Goal: Transaction & Acquisition: Book appointment/travel/reservation

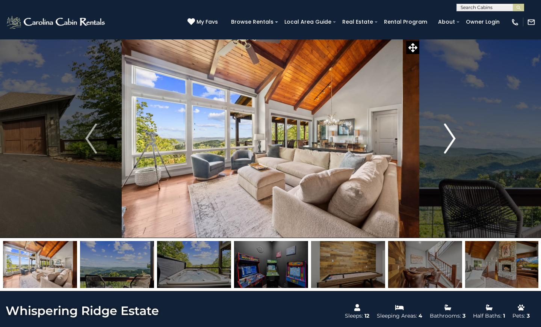
click at [450, 136] on img "Next" at bounding box center [449, 139] width 11 height 30
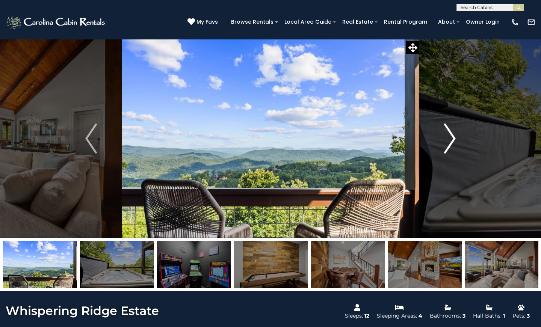
click at [450, 136] on img "Next" at bounding box center [449, 139] width 11 height 30
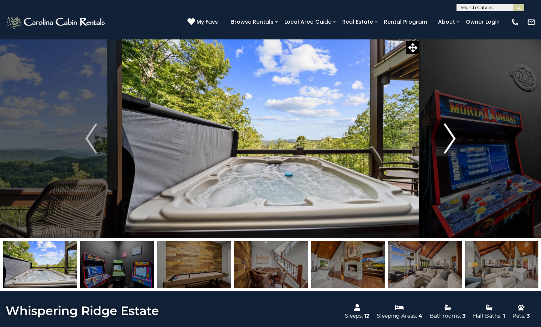
click at [450, 139] on img "Next" at bounding box center [449, 139] width 11 height 30
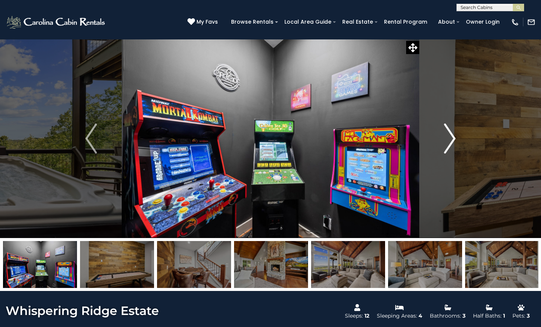
click at [450, 139] on img "Next" at bounding box center [449, 139] width 11 height 30
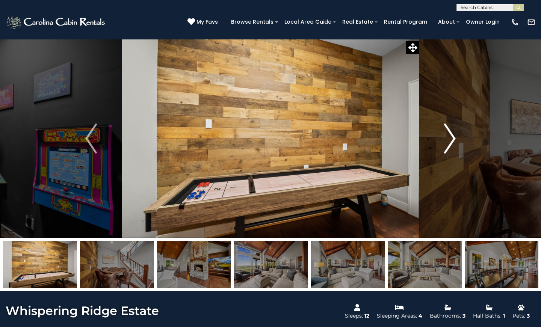
click at [450, 139] on img "Next" at bounding box center [449, 139] width 11 height 30
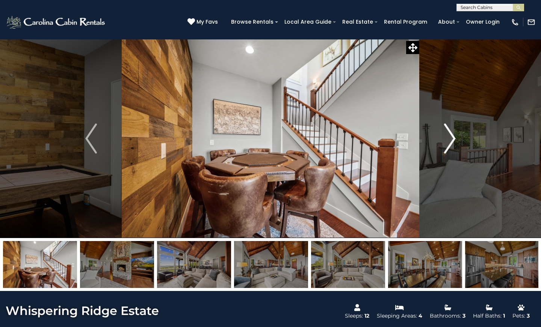
click at [450, 139] on img "Next" at bounding box center [449, 139] width 11 height 30
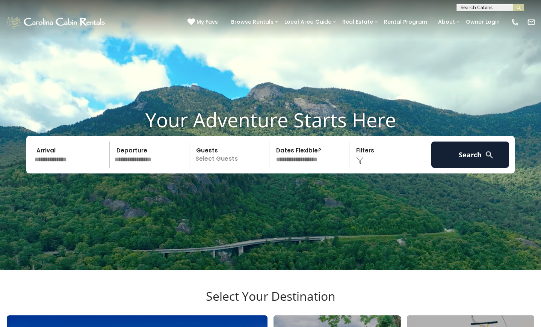
click at [59, 168] on input "text" at bounding box center [71, 155] width 78 height 26
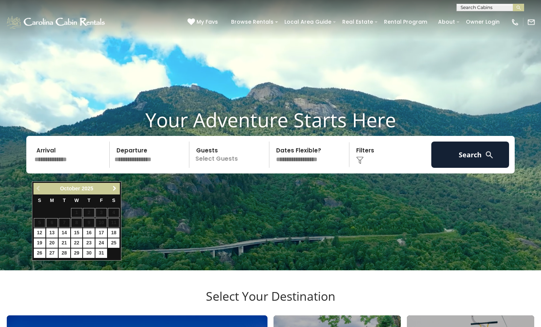
click at [112, 189] on span "Next" at bounding box center [115, 189] width 6 height 6
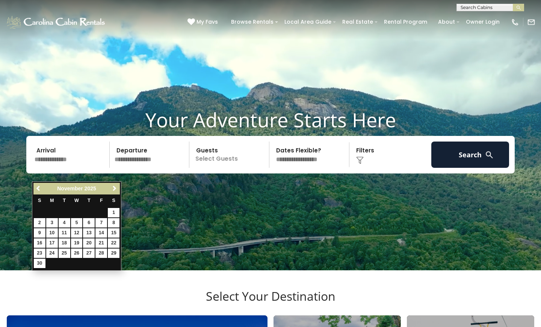
click at [112, 189] on span "Next" at bounding box center [115, 189] width 6 height 6
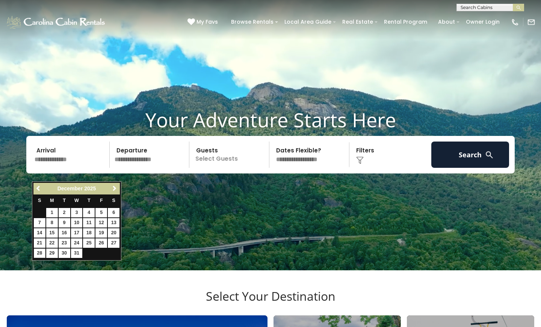
click at [40, 249] on link "28" at bounding box center [40, 253] width 12 height 9
type input "********"
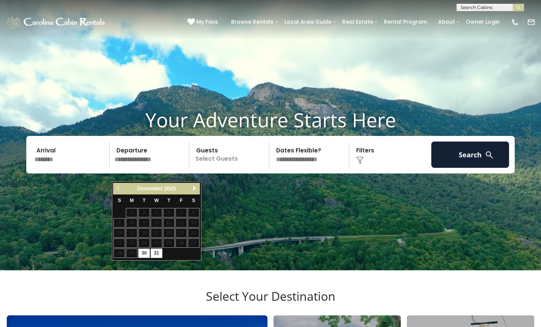
click at [194, 187] on span "Next" at bounding box center [194, 189] width 6 height 6
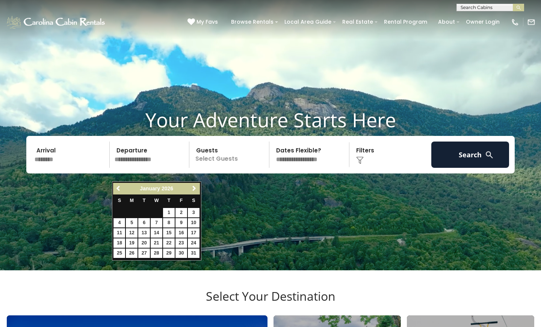
click at [121, 220] on link "4" at bounding box center [119, 222] width 12 height 9
type input "******"
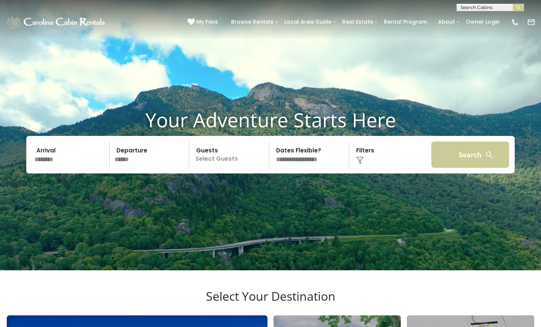
click at [455, 168] on button "Search" at bounding box center [470, 155] width 78 height 26
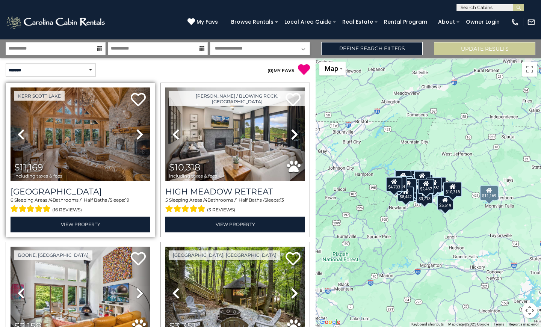
click at [138, 134] on icon at bounding box center [140, 134] width 8 height 12
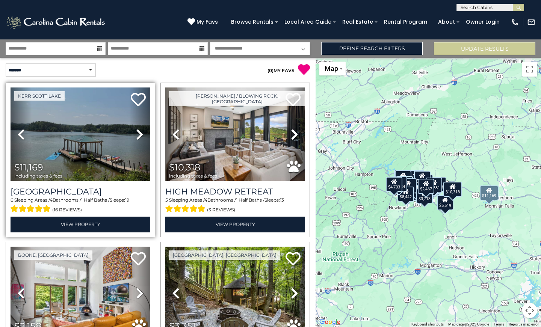
click at [138, 134] on icon at bounding box center [140, 134] width 8 height 12
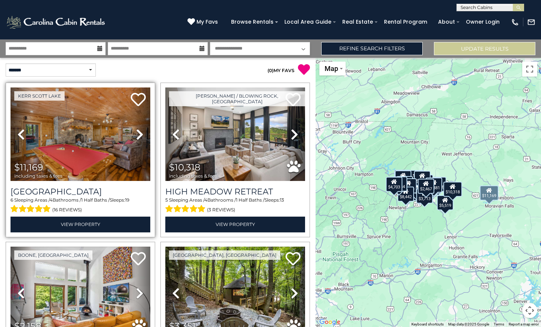
click at [138, 134] on icon at bounding box center [140, 134] width 8 height 12
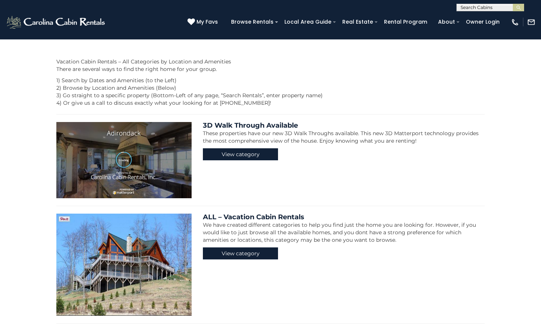
scroll to position [180, 0]
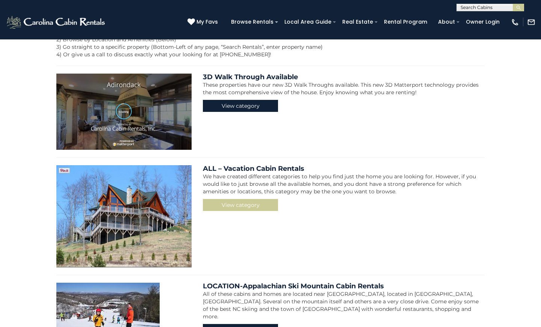
click at [245, 205] on link "View category" at bounding box center [240, 205] width 75 height 12
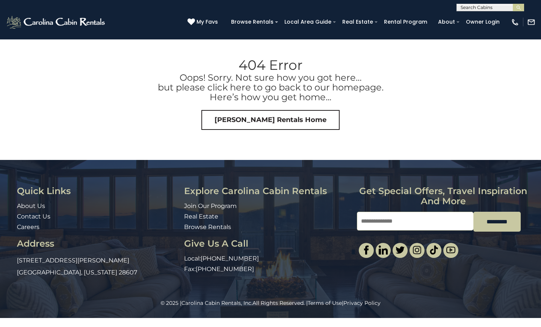
click at [261, 121] on link "Carolina Cabin Rentals Home" at bounding box center [270, 120] width 138 height 20
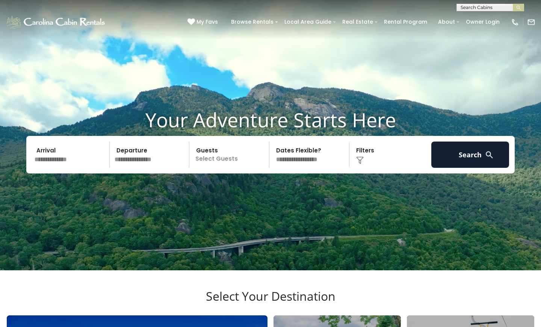
click at [74, 168] on input "text" at bounding box center [71, 155] width 78 height 26
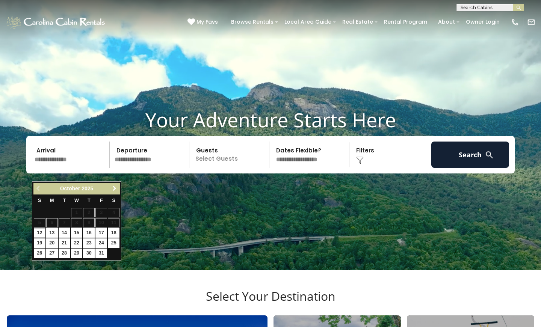
click at [113, 186] on span "Next" at bounding box center [115, 189] width 6 height 6
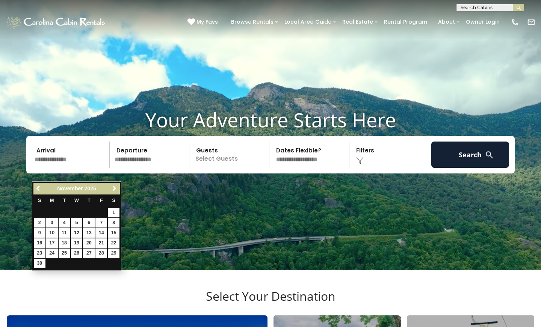
click at [113, 186] on span "Next" at bounding box center [115, 189] width 6 height 6
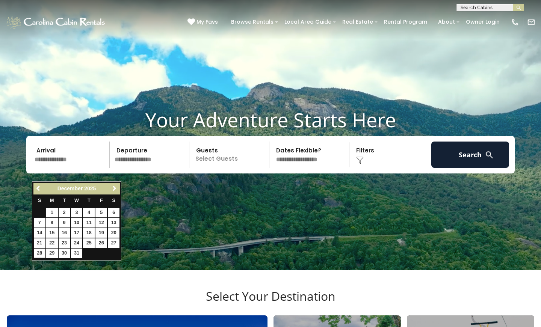
click at [36, 249] on link "28" at bounding box center [40, 253] width 12 height 9
type input "********"
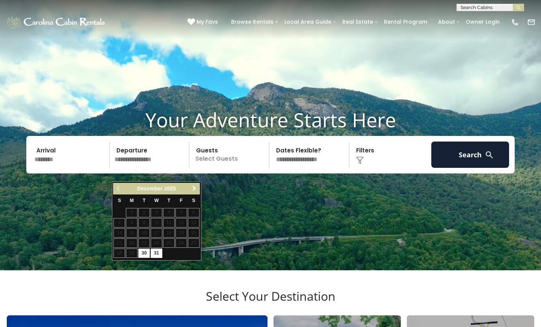
click at [195, 187] on span "Next" at bounding box center [194, 189] width 6 height 6
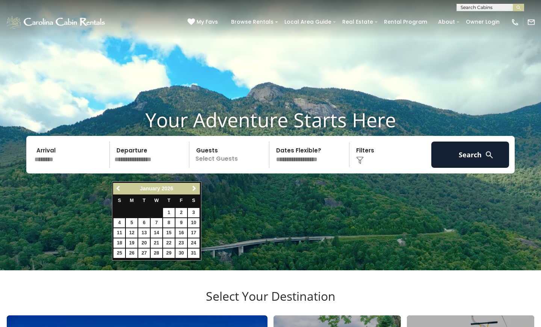
click at [122, 221] on link "4" at bounding box center [119, 222] width 12 height 9
type input "******"
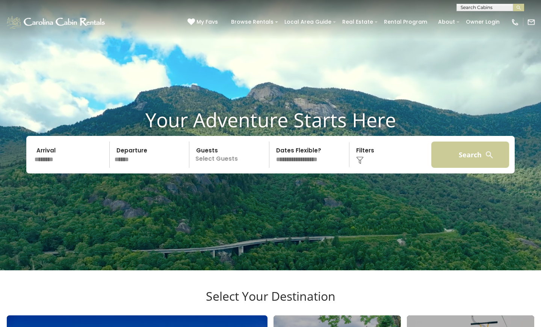
click at [448, 168] on button "Search" at bounding box center [470, 155] width 78 height 26
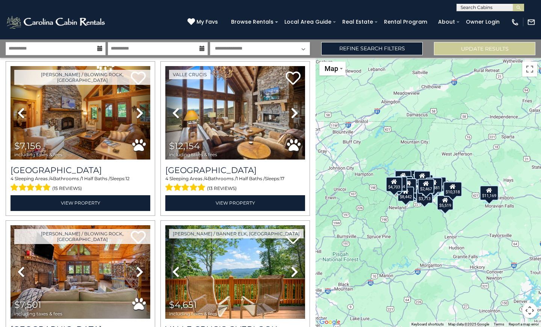
scroll to position [357, 0]
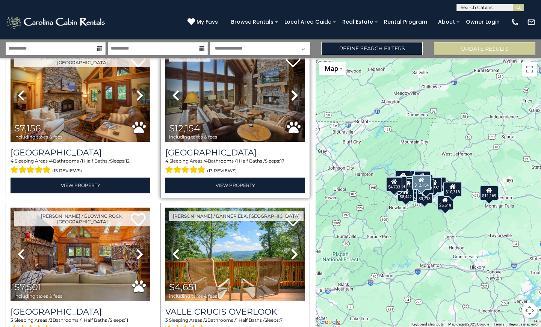
click at [226, 120] on img at bounding box center [235, 95] width 140 height 94
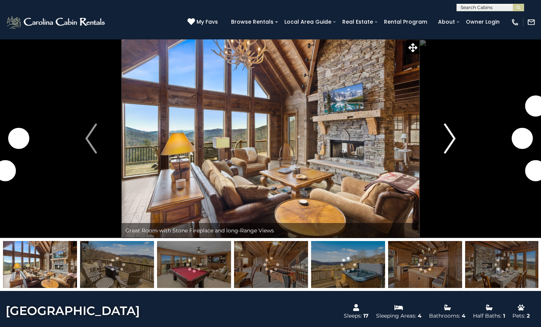
click at [443, 144] on button "Next" at bounding box center [449, 138] width 61 height 199
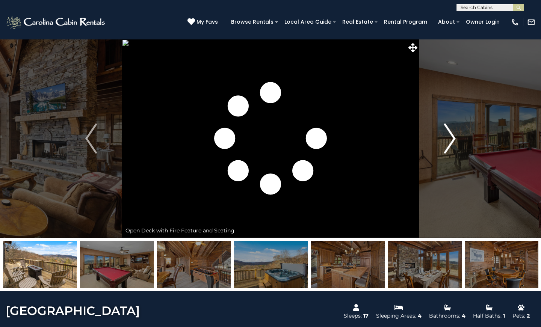
click at [453, 142] on img "Next" at bounding box center [449, 139] width 11 height 30
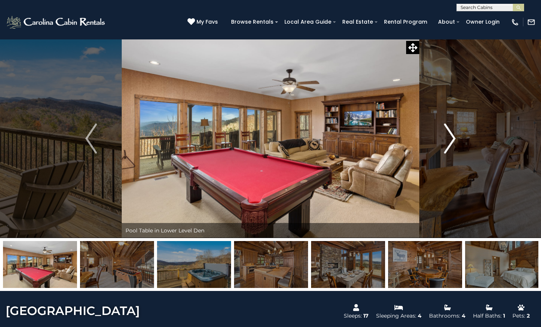
click at [453, 142] on img "Next" at bounding box center [449, 139] width 11 height 30
